Goal: Task Accomplishment & Management: Use online tool/utility

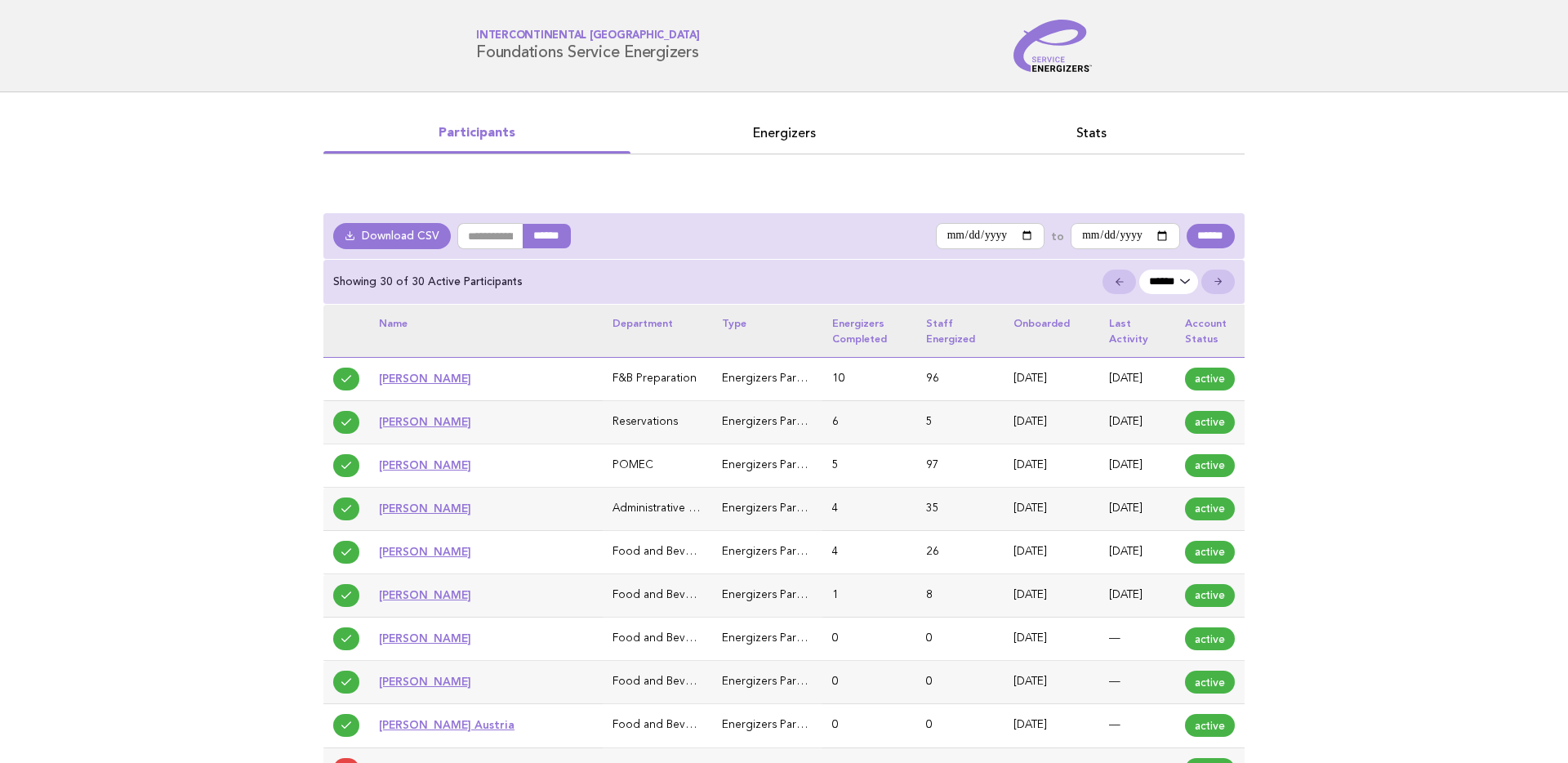
click at [358, 74] on header "Service Energizers InterContinental Doha Beach & Spa Foundations Service Energi…" at bounding box center [784, 46] width 1568 height 92
click at [255, 82] on header "Service Energizers InterContinental Doha Beach & Spa Foundations Service Energi…" at bounding box center [784, 46] width 1568 height 92
click at [401, 233] on link "Download CSV" at bounding box center [392, 236] width 117 height 26
click at [419, 320] on th "Name" at bounding box center [486, 331] width 234 height 52
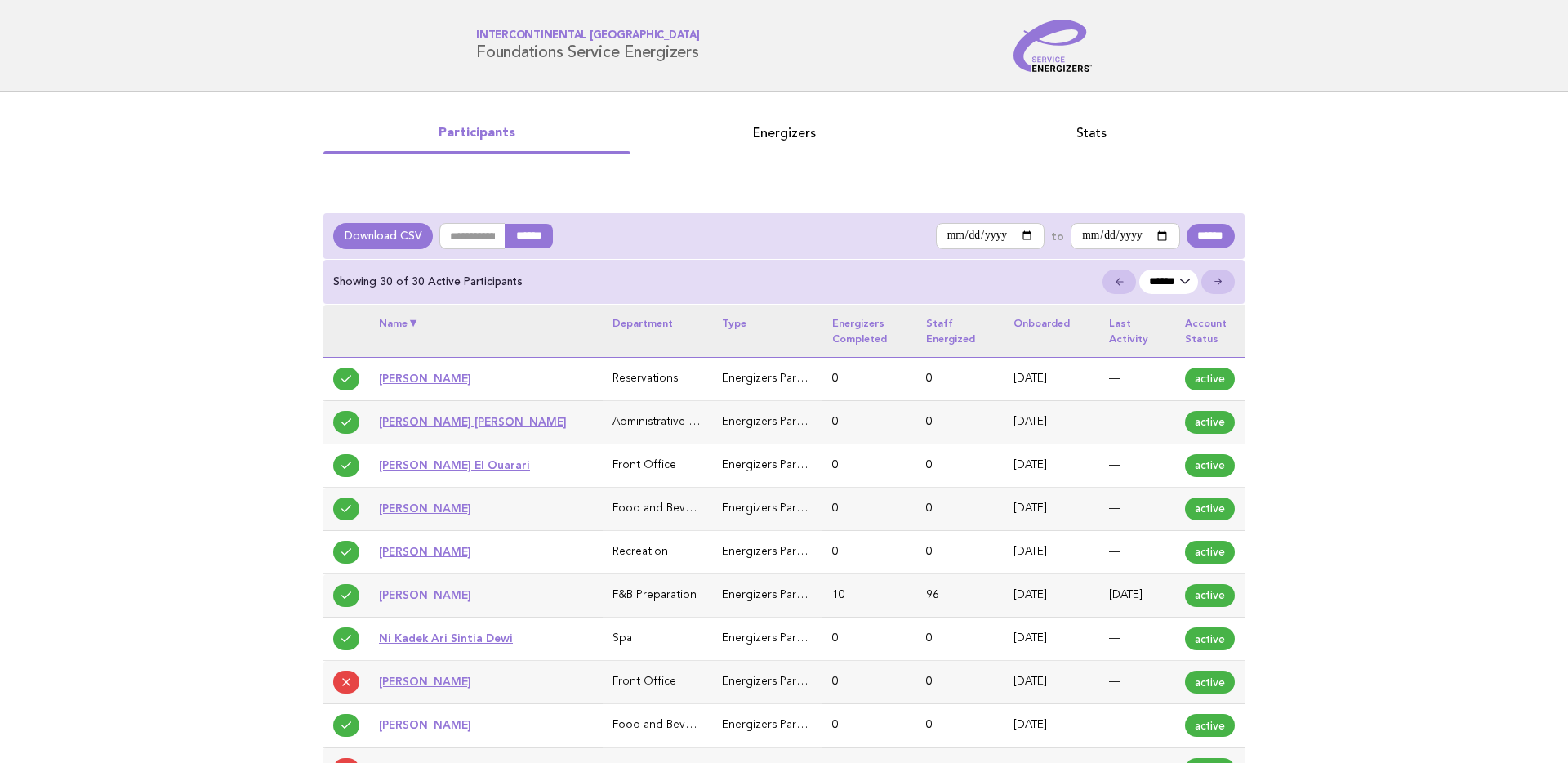
click at [419, 320] on th "Name" at bounding box center [486, 331] width 234 height 52
